Goal: Check status: Verify the current state of an ongoing process or item

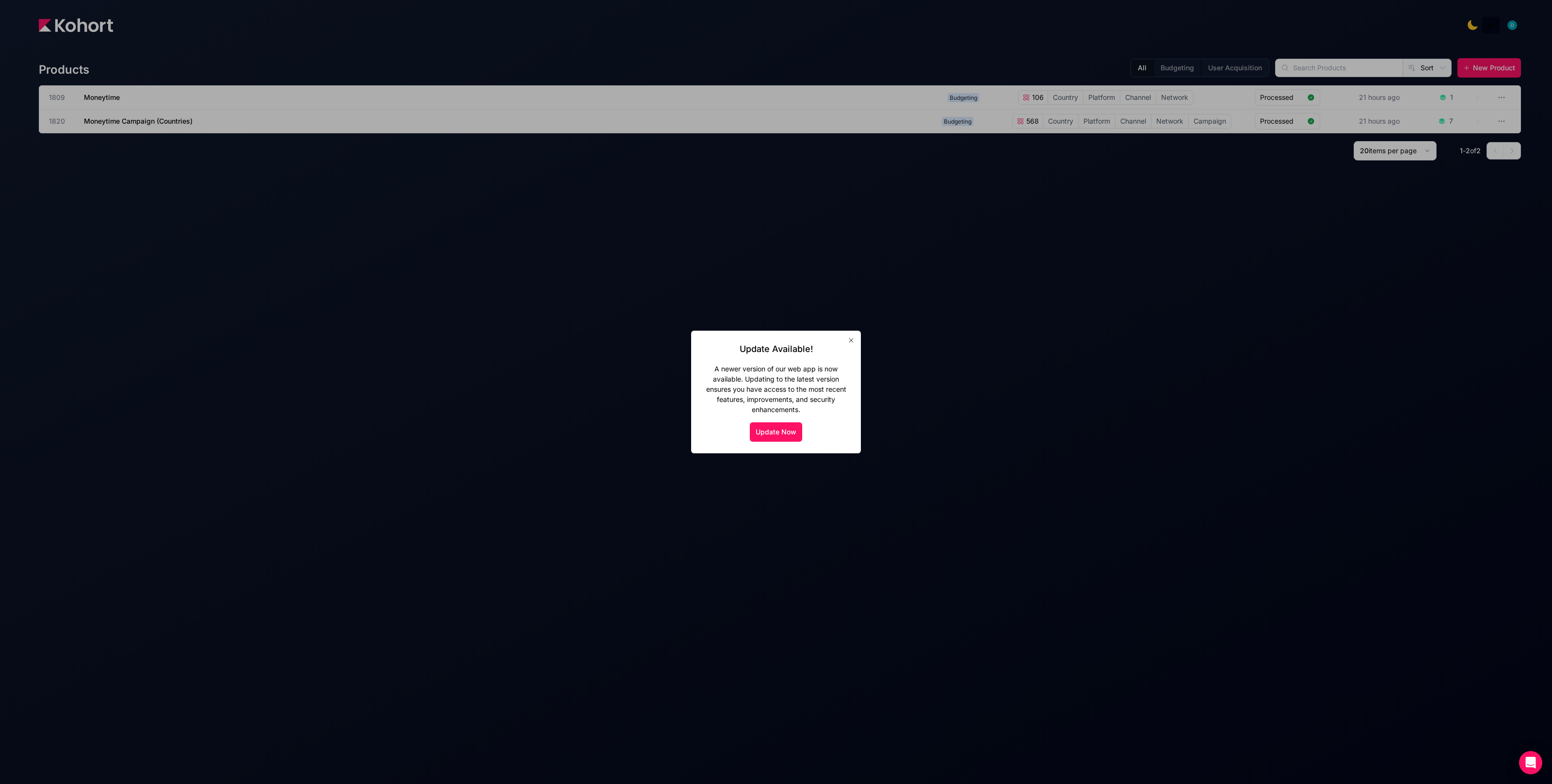
drag, startPoint x: 854, startPoint y: 337, endPoint x: 848, endPoint y: 334, distance: 6.7
click at [854, 337] on icon "button" at bounding box center [851, 340] width 8 height 8
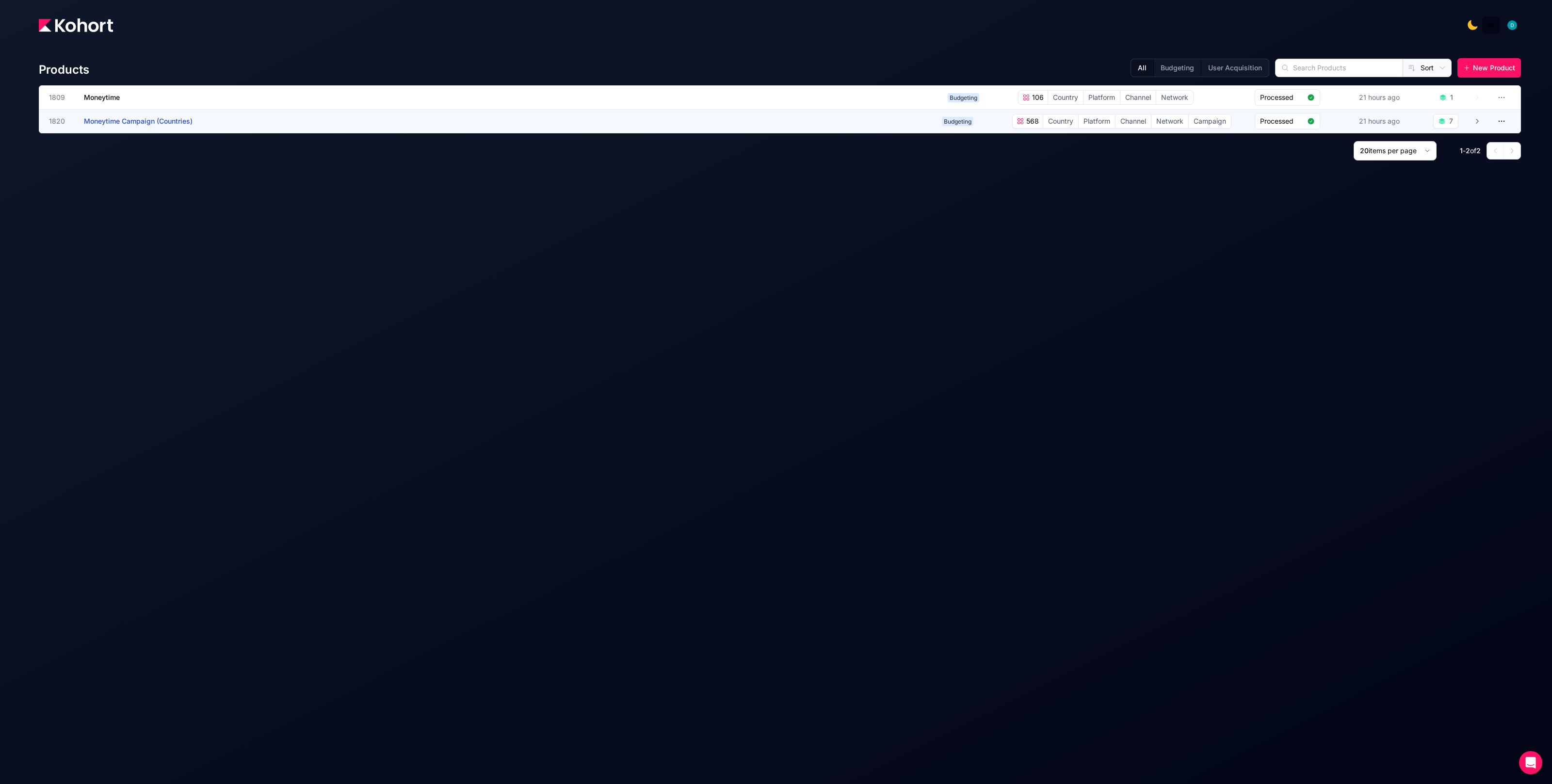
click at [171, 126] on h3 "Moneytime Campaign (Countries)" at bounding box center [157, 121] width 146 height 23
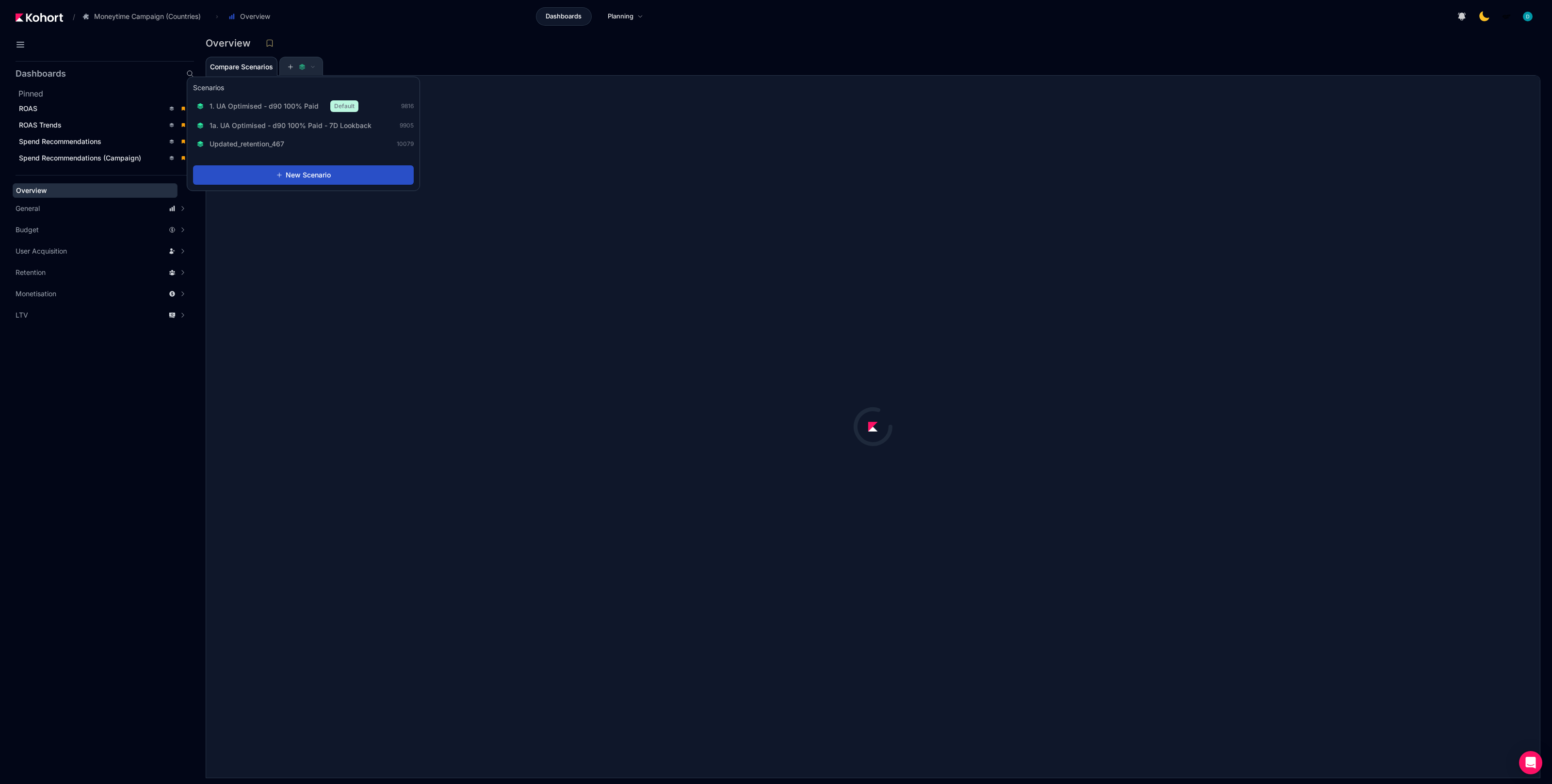
click at [305, 70] on button at bounding box center [301, 67] width 29 height 19
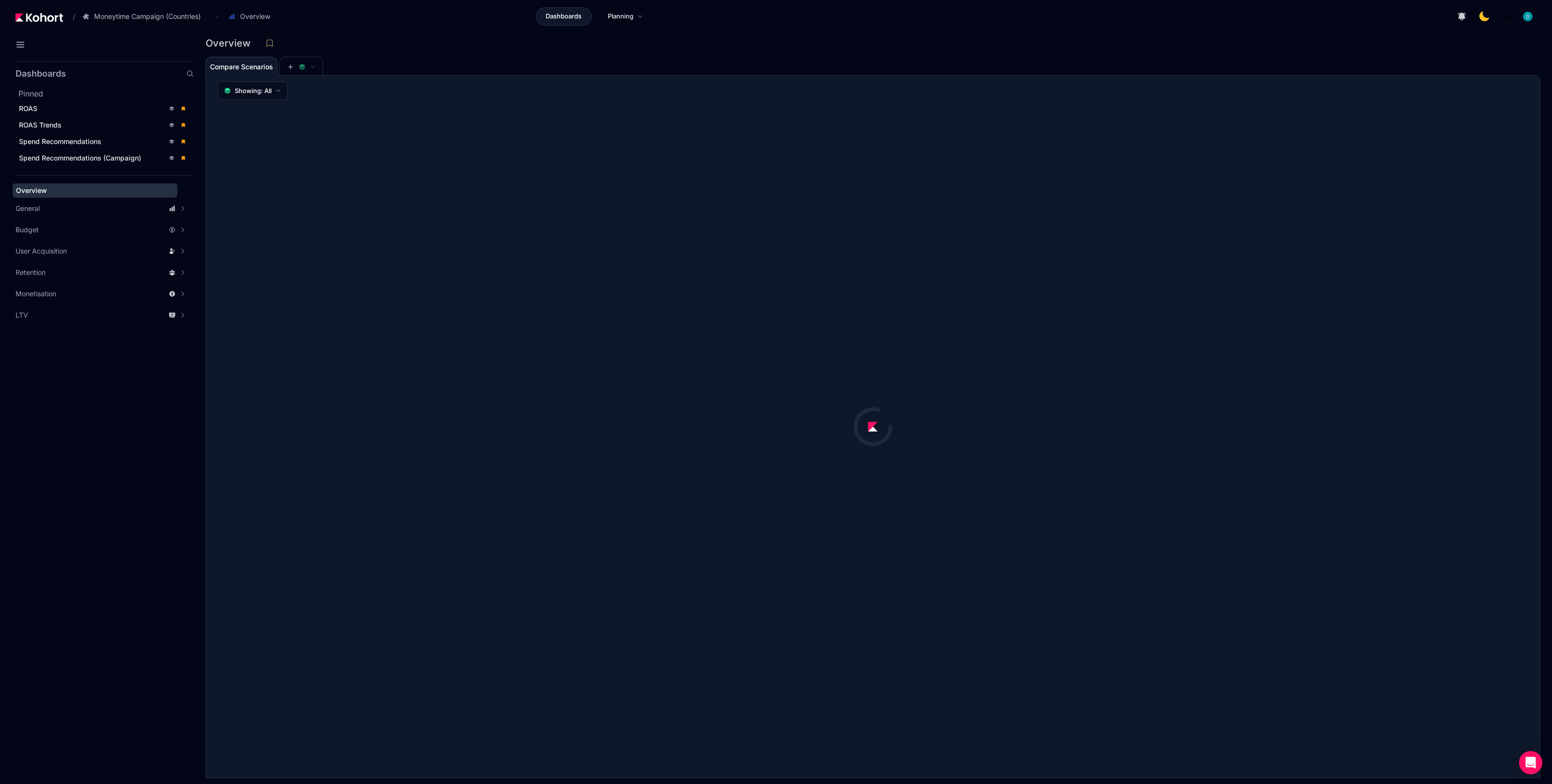
scroll to position [1, 0]
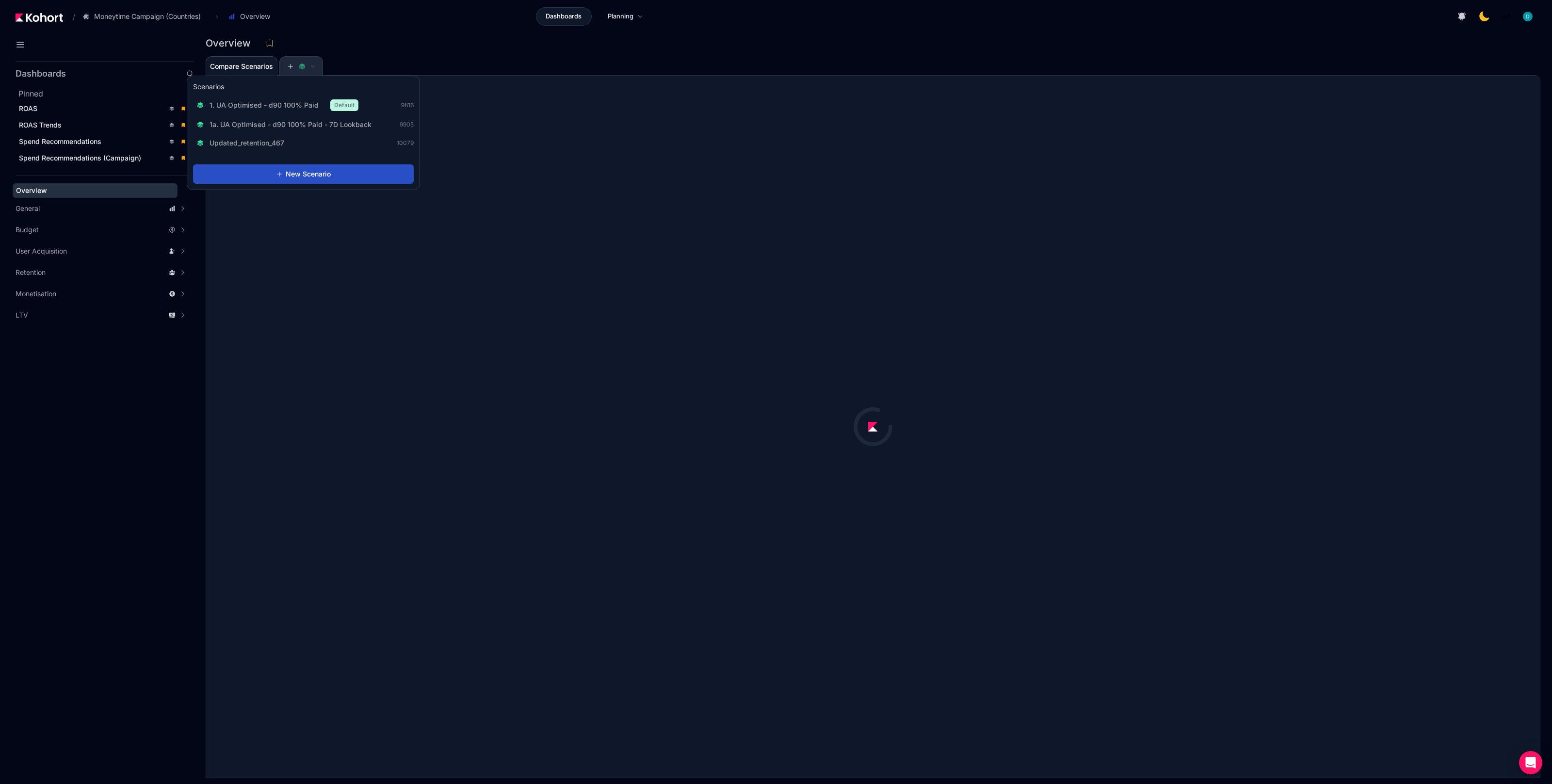
click at [302, 76] on div "Scenarios 1. UA Optimised - d90 100% Paid Default 9816 1a. UA Optimised - d90 1…" at bounding box center [303, 133] width 233 height 114
click at [293, 105] on span "1. UA Optimised - d90 100% Paid" at bounding box center [264, 105] width 109 height 10
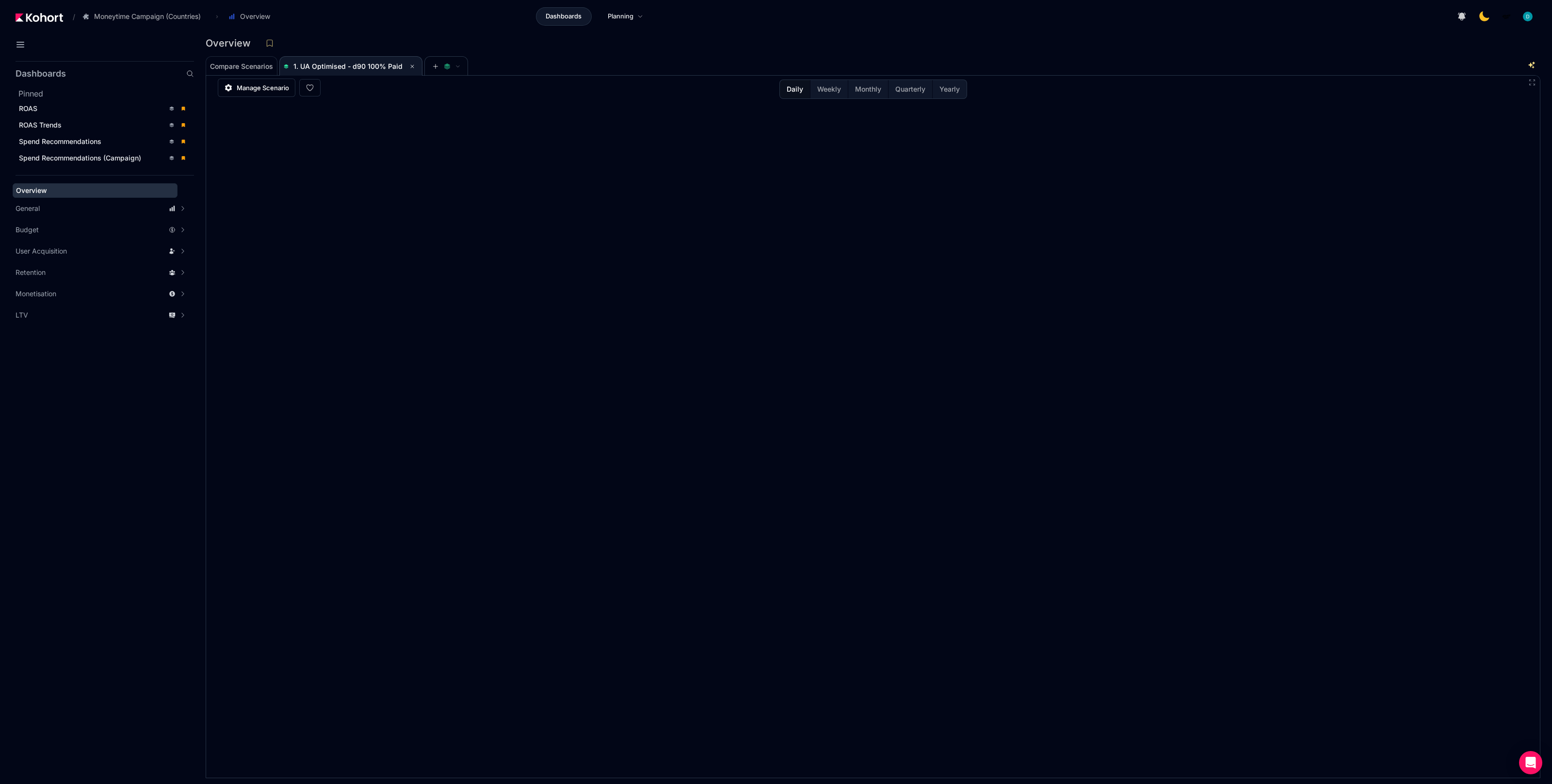
click at [649, 70] on div "Compare Scenarios 1. UA Optimised - d90 100% Paid" at bounding box center [859, 66] width 1308 height 19
click at [36, 107] on span "ROAS" at bounding box center [28, 108] width 19 height 8
